Goal: Task Accomplishment & Management: Manage account settings

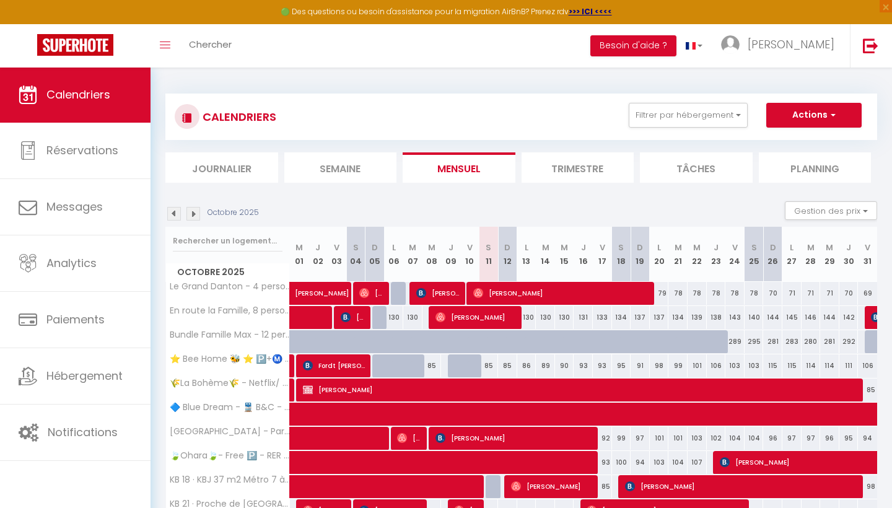
select select
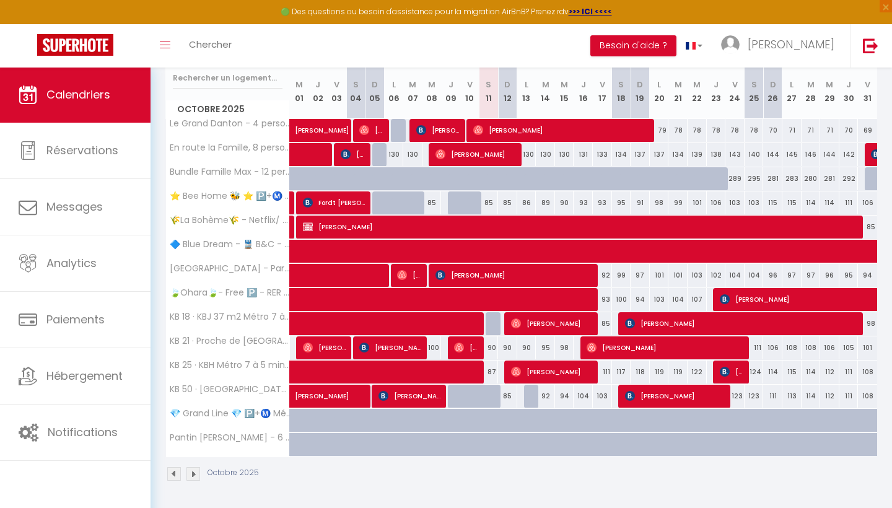
scroll to position [162, 0]
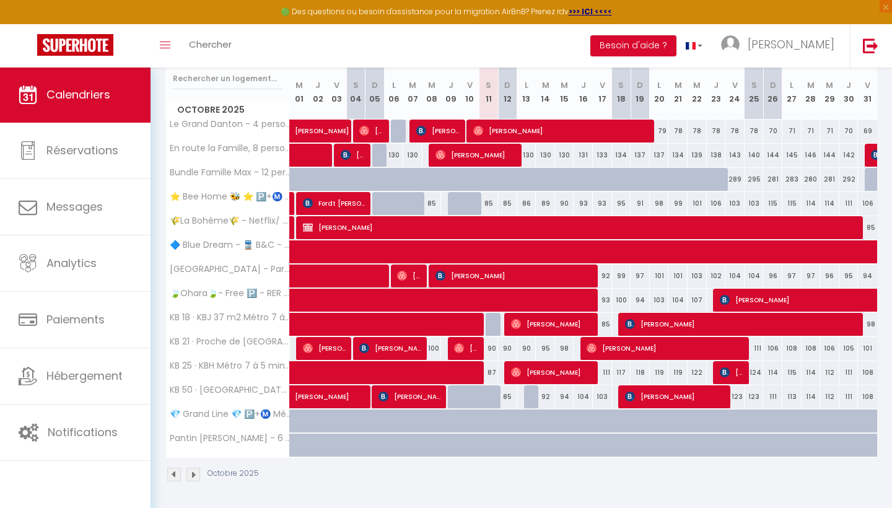
click at [548, 395] on div "92" at bounding box center [545, 396] width 19 height 23
type input "92"
select select "1"
type input "[DATE]"
type input "Mer 15 Octobre 2025"
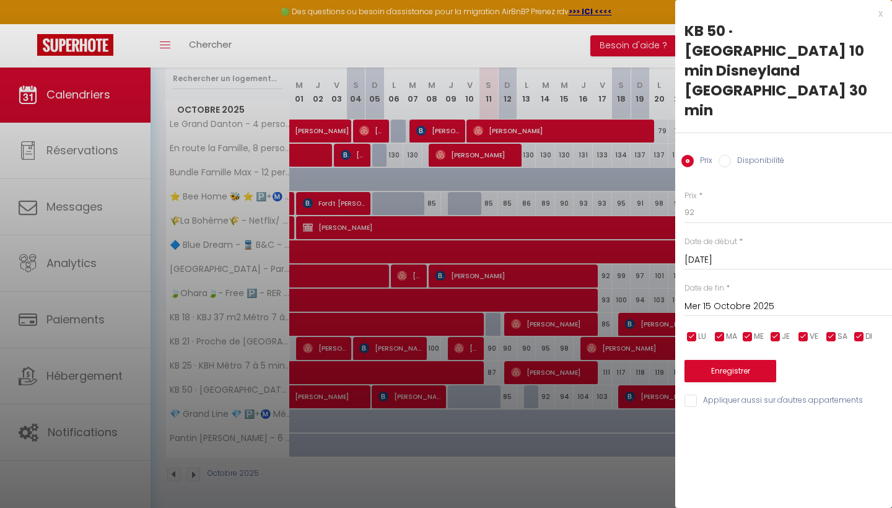
click at [725, 155] on input "Disponibilité" at bounding box center [725, 161] width 12 height 12
radio input "true"
radio input "false"
click at [723, 300] on input "Mer 15 Octobre 2025" at bounding box center [789, 308] width 208 height 16
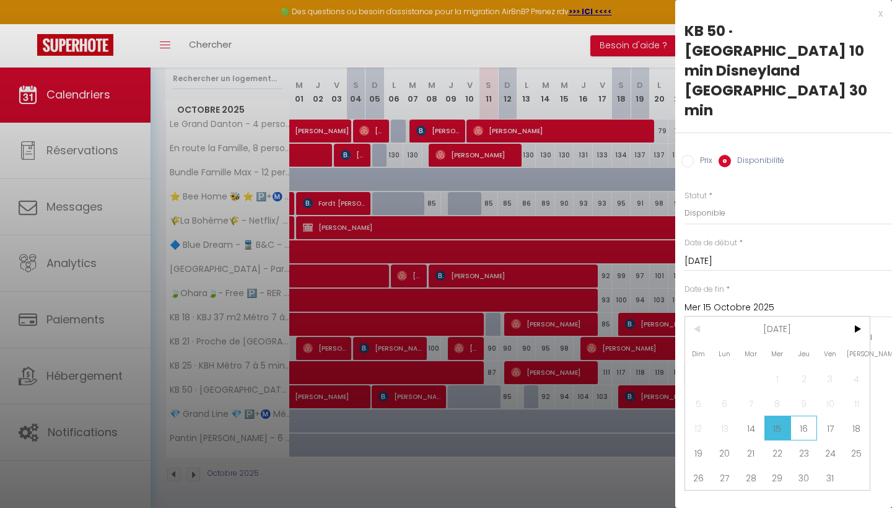
click at [810, 416] on span "16" at bounding box center [804, 428] width 27 height 25
type input "Jeu 16 Octobre 2025"
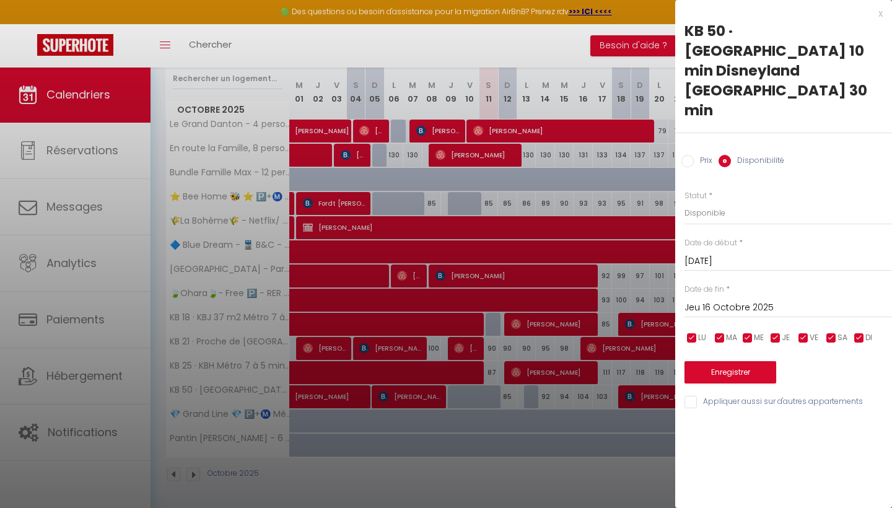
click at [717, 253] on input "[DATE]" at bounding box center [789, 261] width 208 height 16
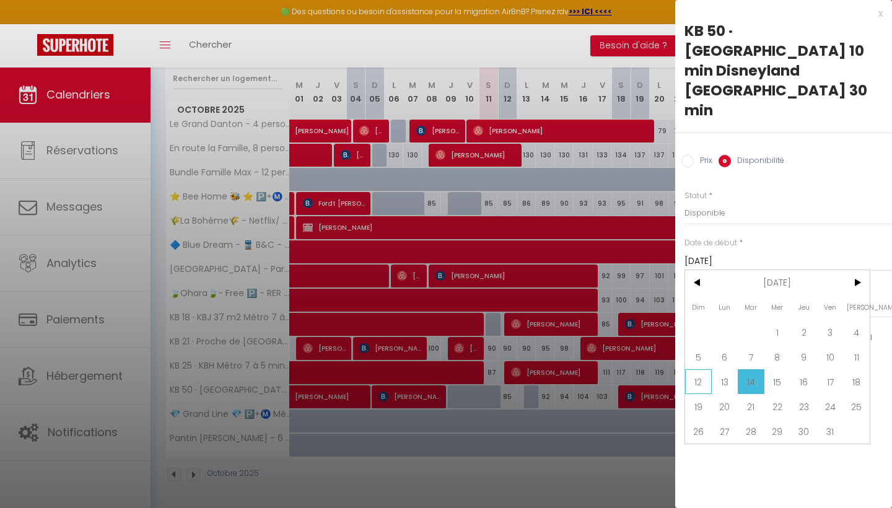
click at [700, 369] on span "12" at bounding box center [698, 381] width 27 height 25
type input "Dim 12 Octobre 2025"
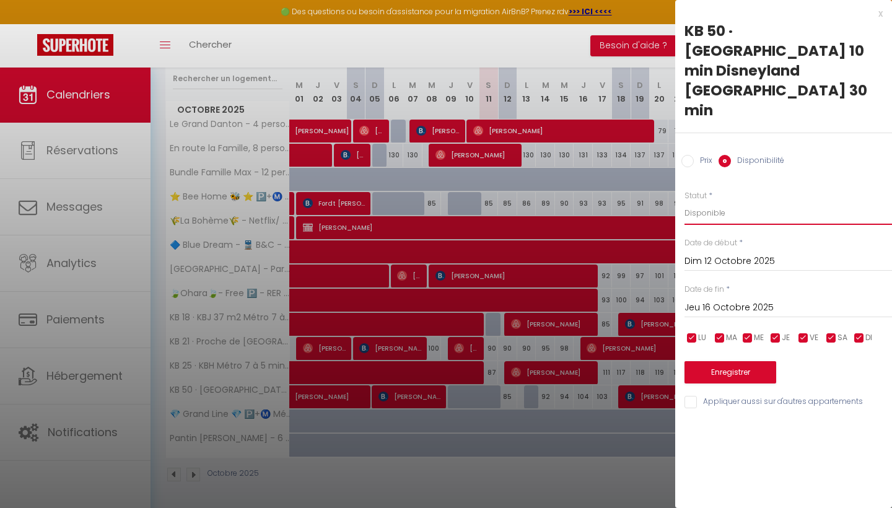
select select "0"
click at [722, 361] on button "Enregistrer" at bounding box center [731, 372] width 92 height 22
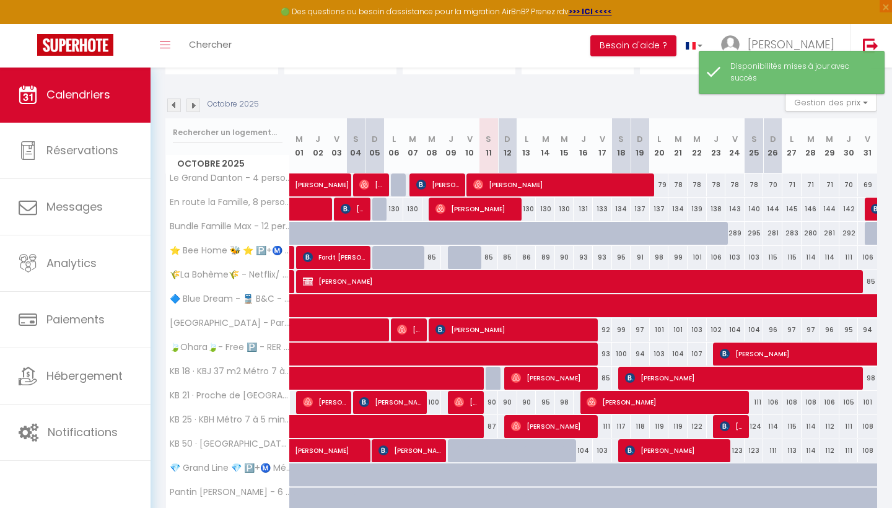
scroll to position [115, 0]
